Goal: Task Accomplishment & Management: Use online tool/utility

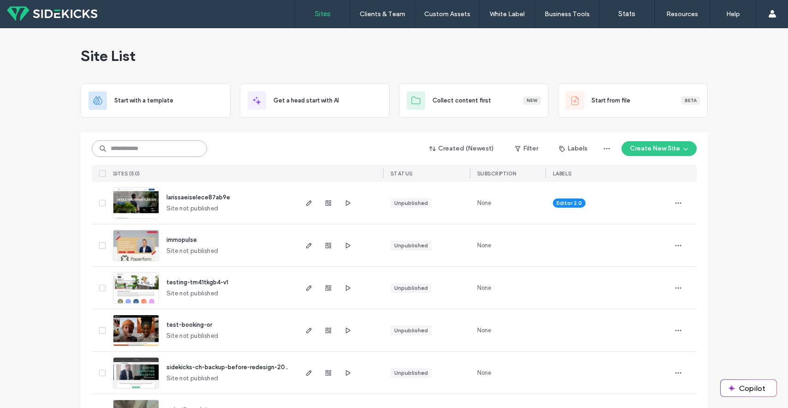
click at [138, 152] on input at bounding box center [149, 148] width 115 height 17
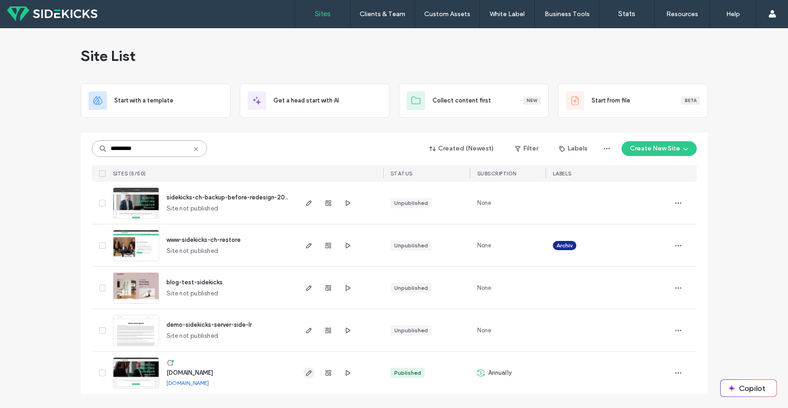
type input "*********"
click at [310, 375] on icon "button" at bounding box center [308, 372] width 7 height 7
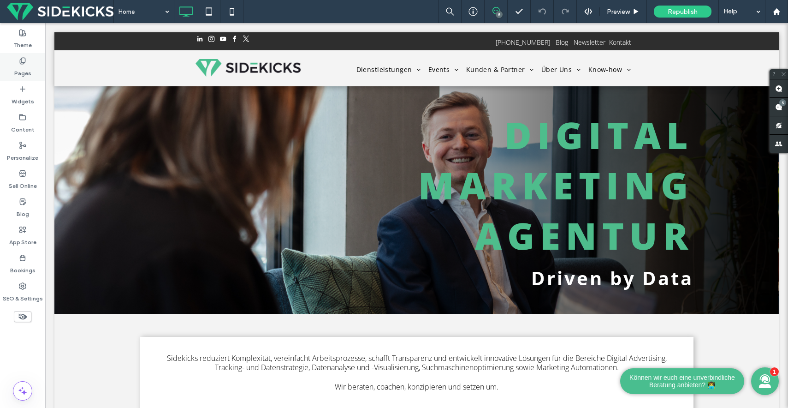
click at [35, 60] on div "Pages" at bounding box center [22, 67] width 45 height 28
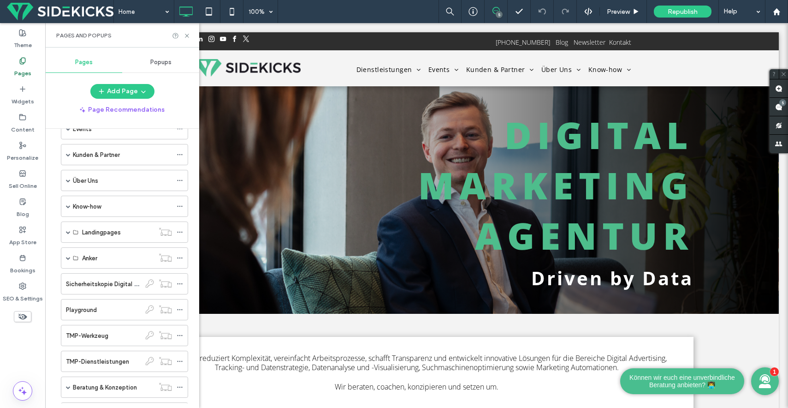
scroll to position [124, 0]
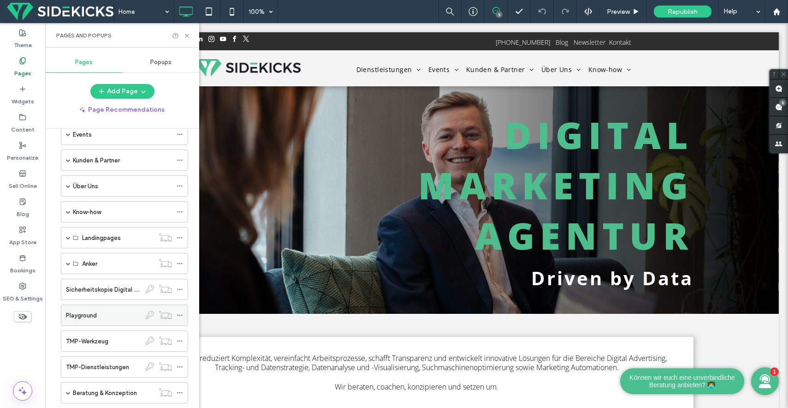
click at [97, 314] on label "Playground" at bounding box center [81, 315] width 31 height 16
click at [185, 34] on icon at bounding box center [187, 35] width 7 height 7
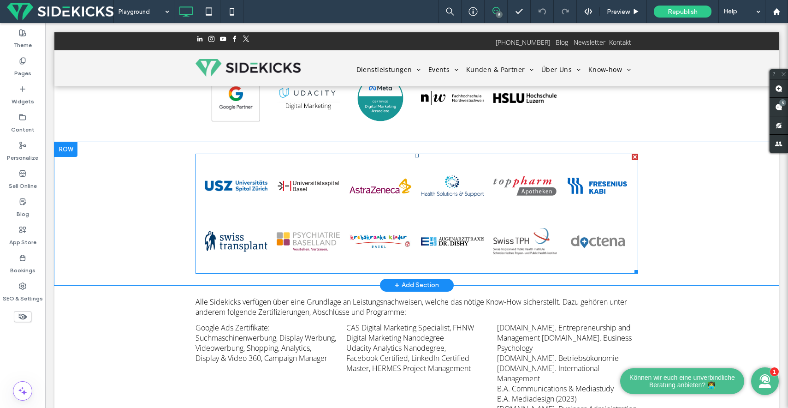
click at [476, 218] on link at bounding box center [452, 241] width 63 height 46
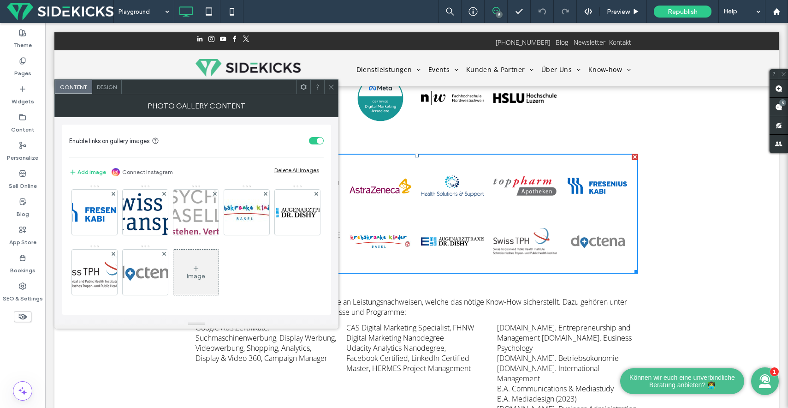
scroll to position [115, 0]
click at [192, 271] on icon at bounding box center [195, 268] width 7 height 7
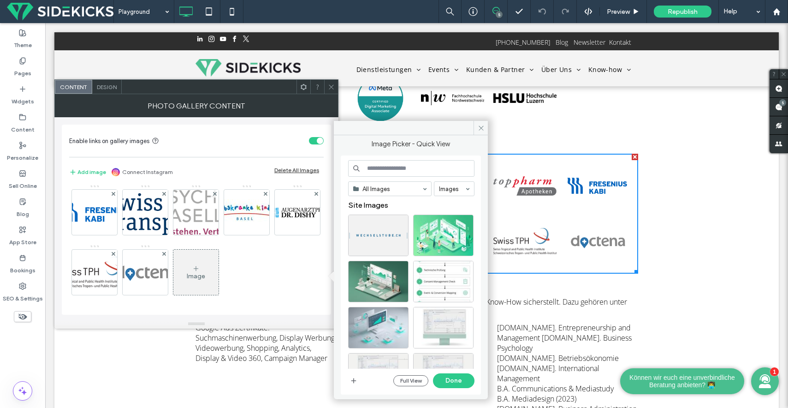
click at [398, 170] on input at bounding box center [411, 168] width 126 height 17
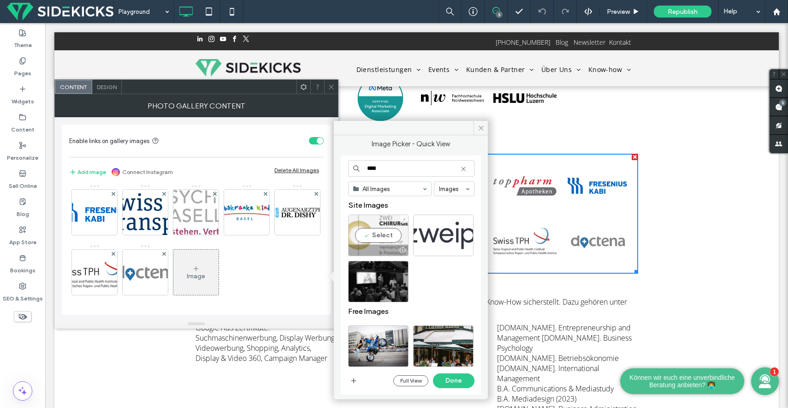
type input "****"
click at [377, 232] on div "Select" at bounding box center [378, 235] width 60 height 42
click at [452, 380] on button "Done" at bounding box center [454, 380] width 42 height 15
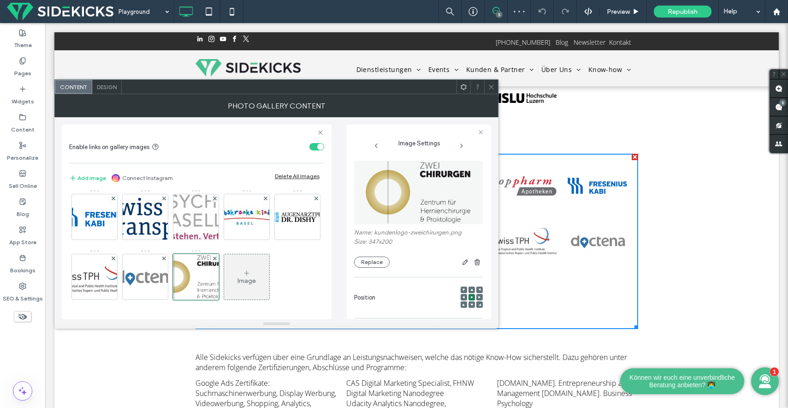
click at [490, 90] on span at bounding box center [491, 87] width 7 height 14
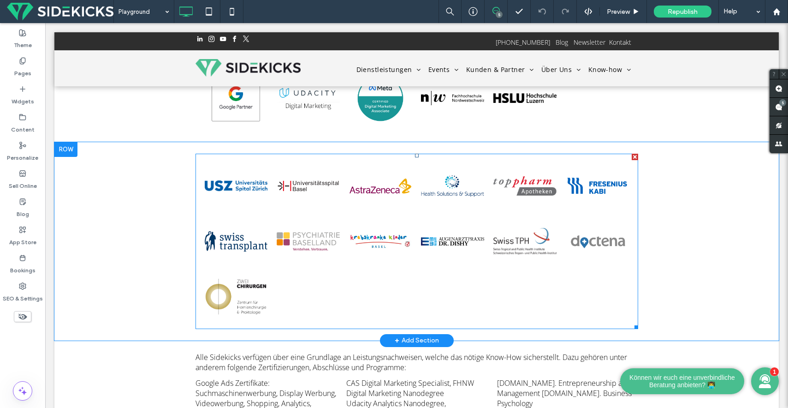
click at [418, 229] on li "Button" at bounding box center [452, 241] width 72 height 55
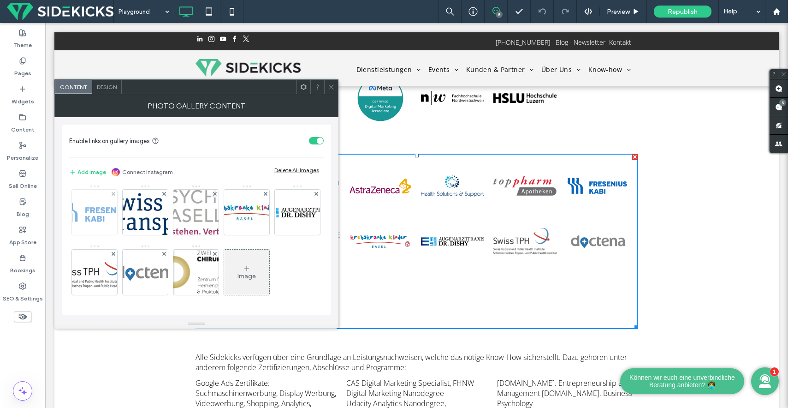
scroll to position [90, 0]
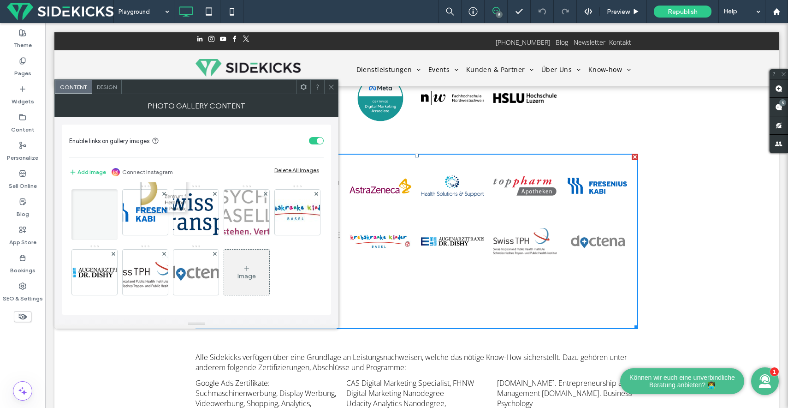
drag, startPoint x: 87, startPoint y: 293, endPoint x: 130, endPoint y: 168, distance: 132.7
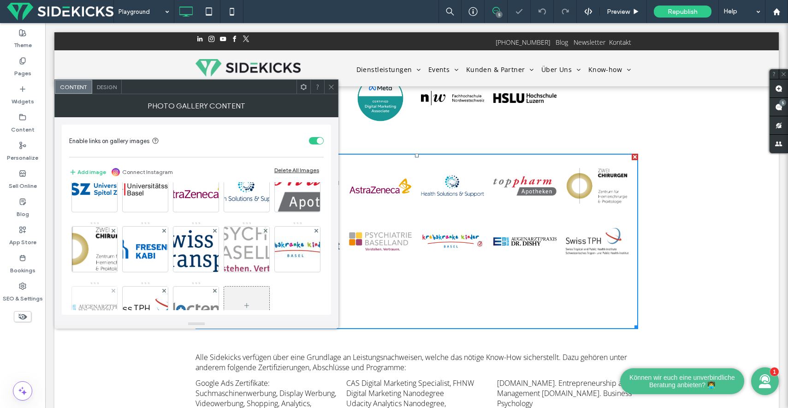
scroll to position [0, 0]
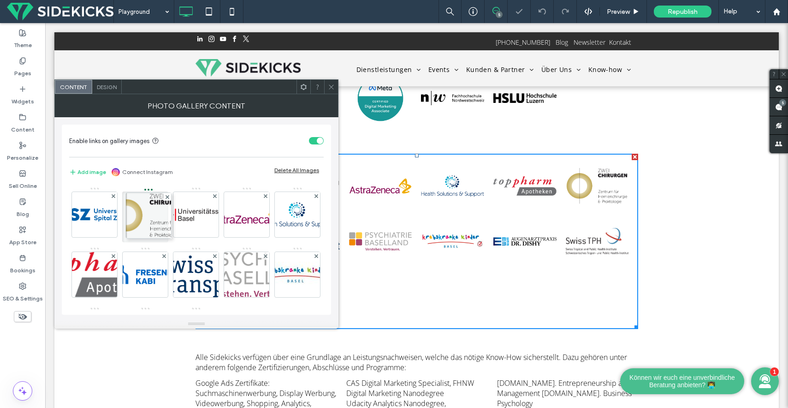
drag, startPoint x: 141, startPoint y: 273, endPoint x: 141, endPoint y: 215, distance: 57.6
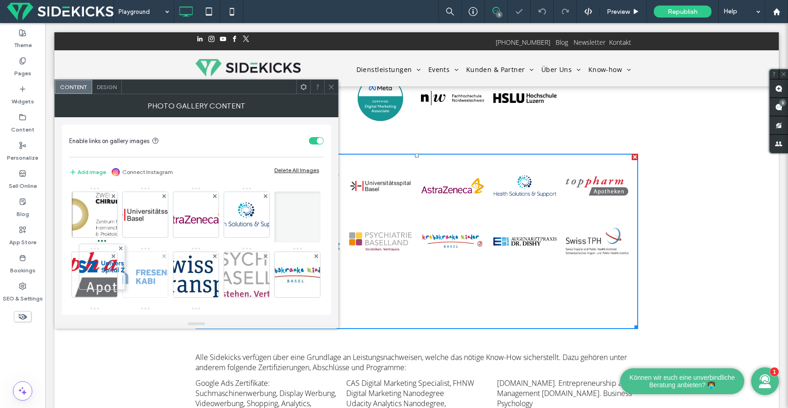
drag, startPoint x: 89, startPoint y: 208, endPoint x: 184, endPoint y: 296, distance: 129.2
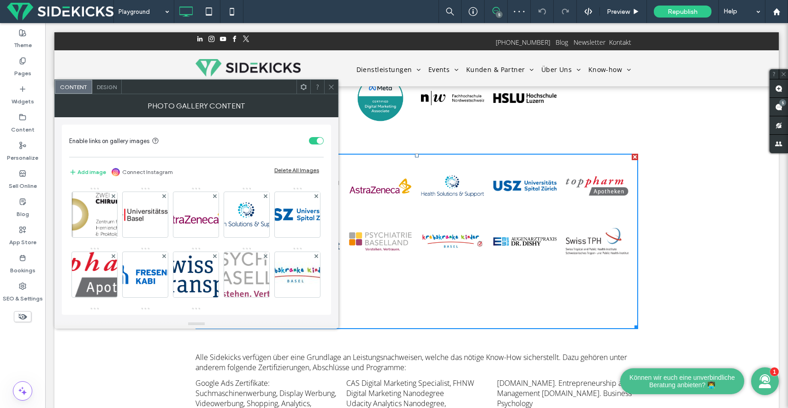
click at [332, 90] on icon at bounding box center [331, 86] width 7 height 7
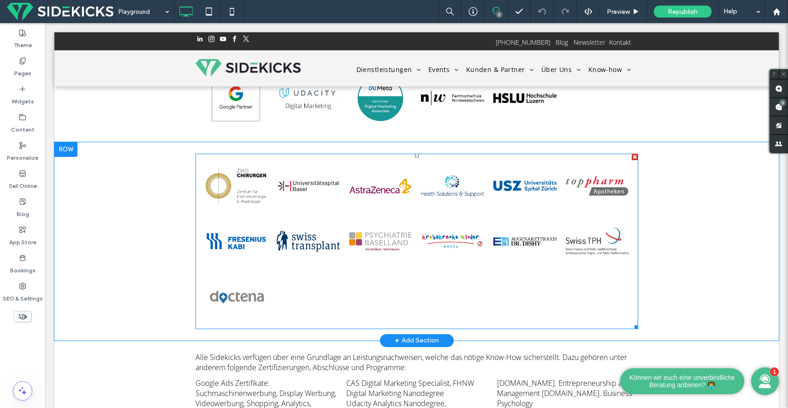
click at [401, 269] on div at bounding box center [380, 296] width 72 height 55
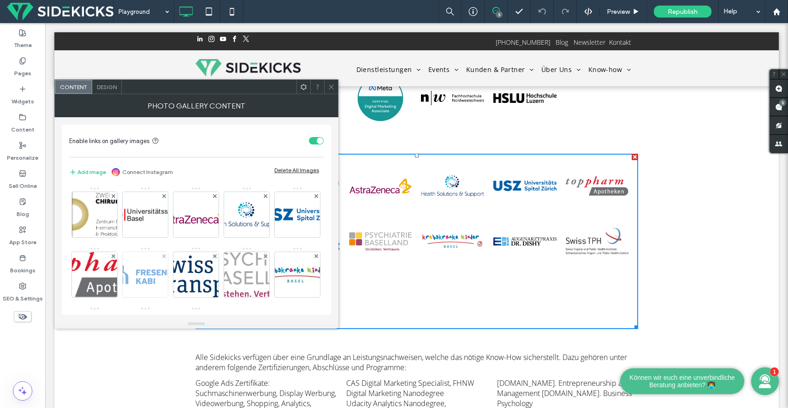
scroll to position [122, 0]
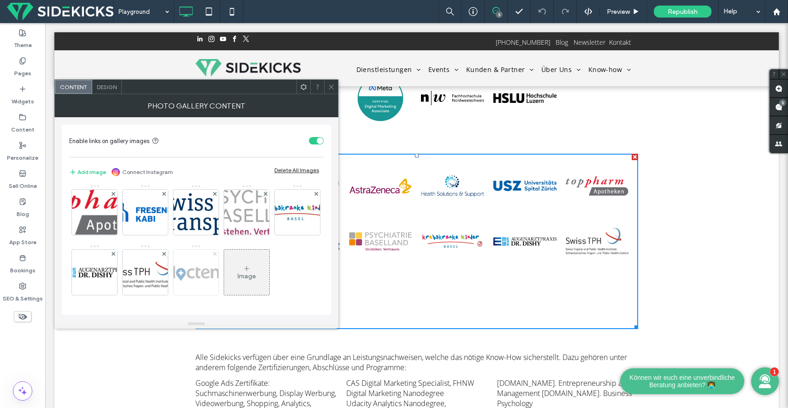
click at [213, 255] on icon at bounding box center [215, 254] width 4 height 4
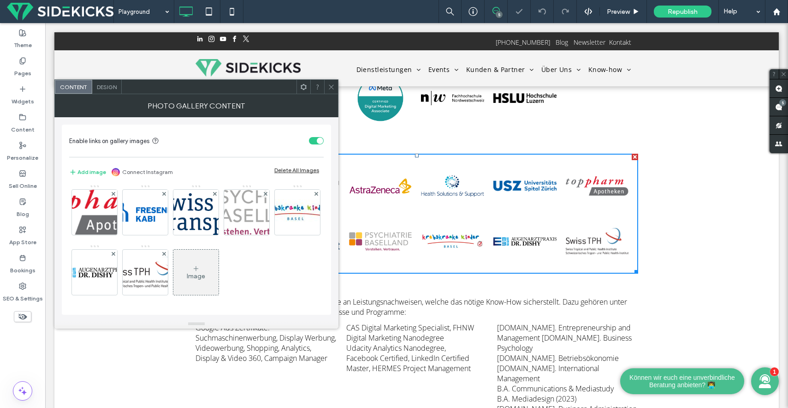
click at [331, 87] on use at bounding box center [331, 86] width 5 height 5
